Goal: Register for event/course

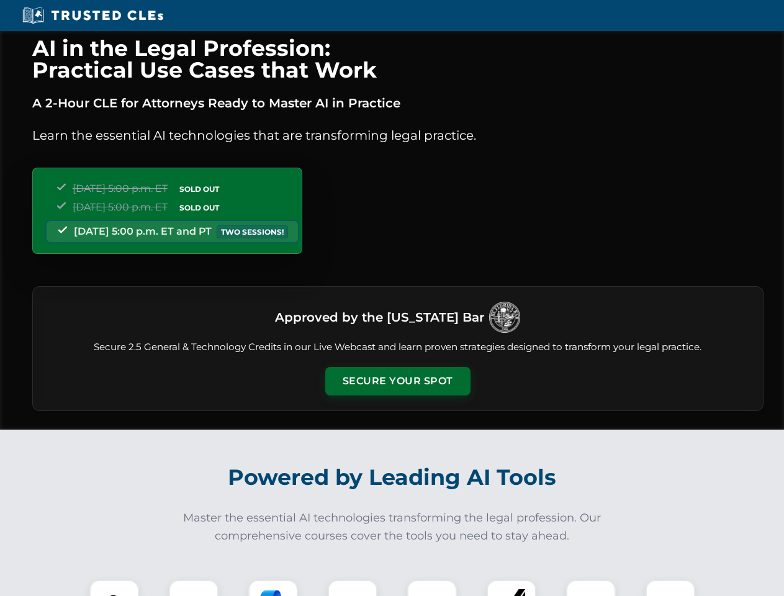
click at [397, 381] on button "Secure Your Spot" at bounding box center [397, 381] width 145 height 29
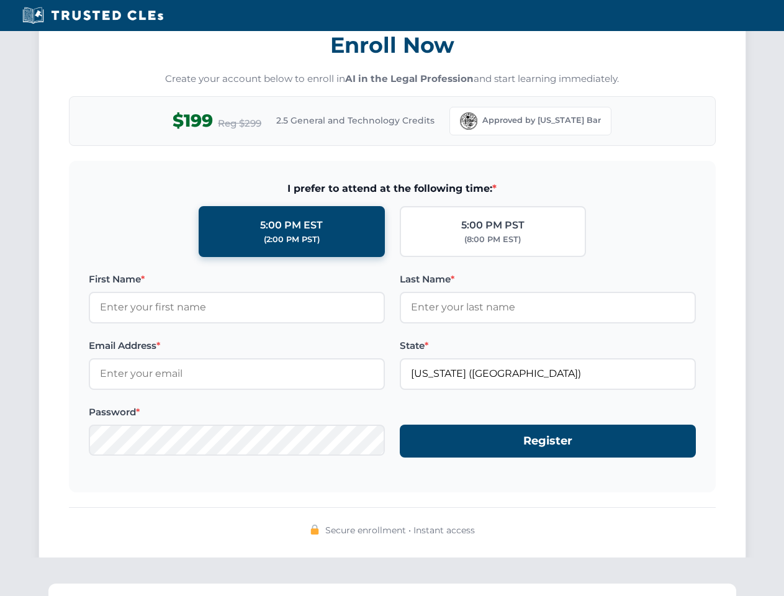
scroll to position [1218, 0]
